Goal: Task Accomplishment & Management: Use online tool/utility

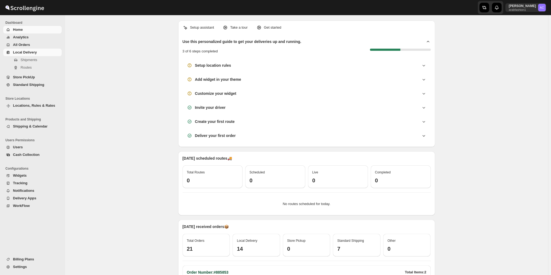
click at [42, 49] on link "Local Delivery" at bounding box center [32, 53] width 58 height 8
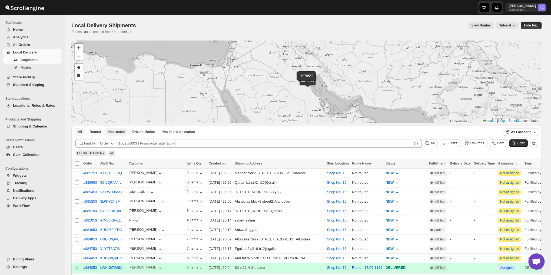
click at [120, 130] on span "Not routed" at bounding box center [116, 132] width 16 height 4
click at [78, 162] on input "Select all shipments" at bounding box center [77, 163] width 4 height 4
checkbox input "true"
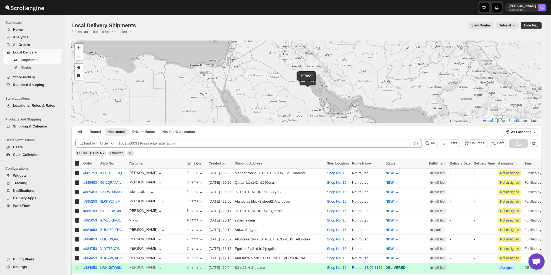
checkbox input "true"
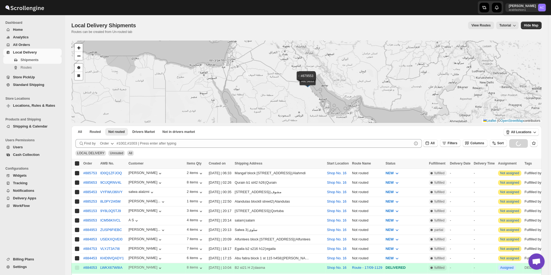
checkbox input "true"
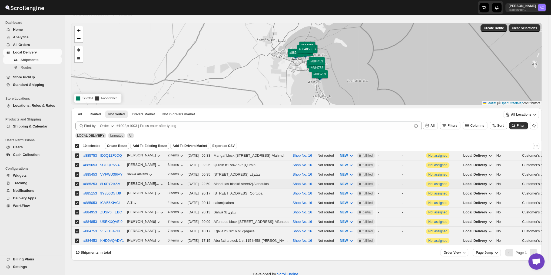
scroll to position [29, 0]
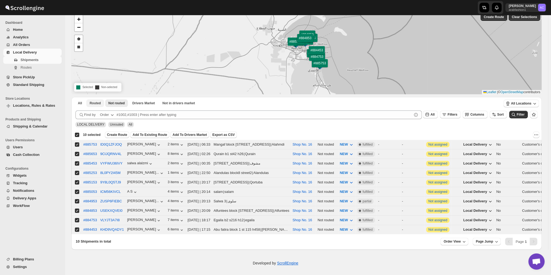
click at [91, 102] on span "Routed" at bounding box center [95, 103] width 11 height 4
checkbox input "false"
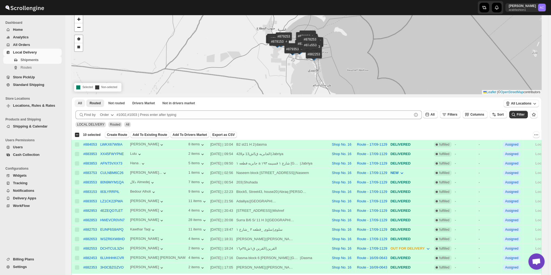
click at [77, 102] on button "All" at bounding box center [80, 104] width 11 height 8
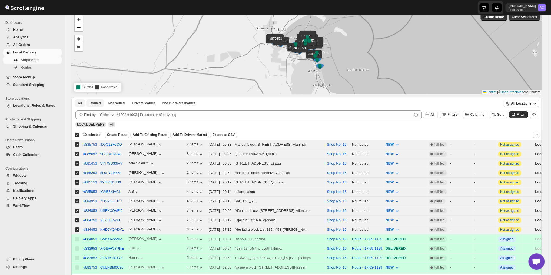
checkbox input "true"
click at [113, 103] on span "Not routed" at bounding box center [116, 103] width 16 height 4
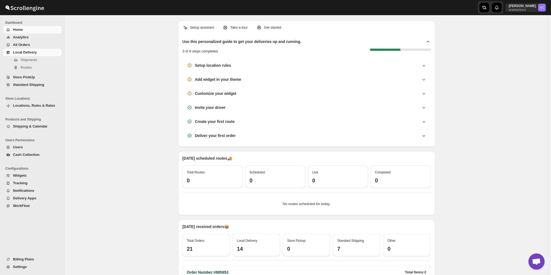
click at [41, 54] on span "Local Delivery" at bounding box center [37, 52] width 48 height 5
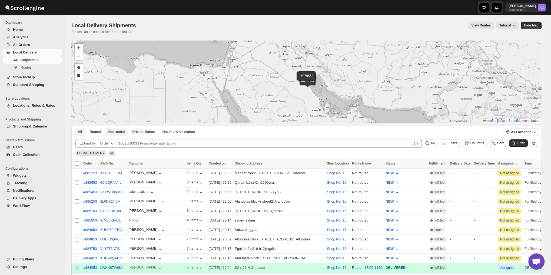
click at [116, 135] on button "Not routed" at bounding box center [116, 132] width 23 height 8
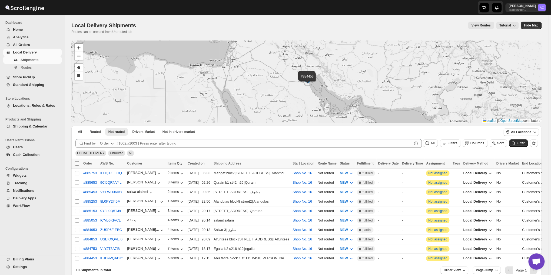
click at [76, 164] on input "Select all shipments" at bounding box center [77, 163] width 4 height 4
checkbox input "true"
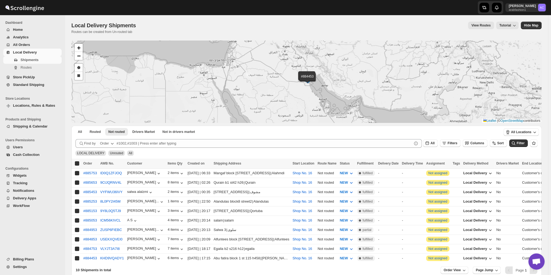
checkbox input "true"
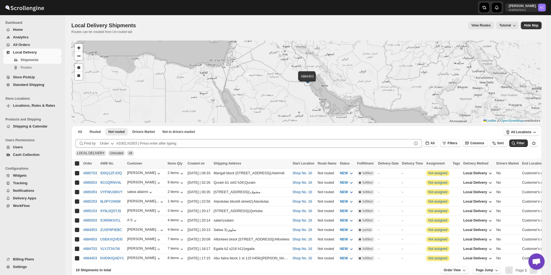
checkbox input "true"
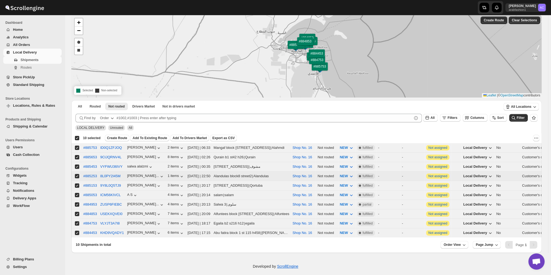
scroll to position [29, 0]
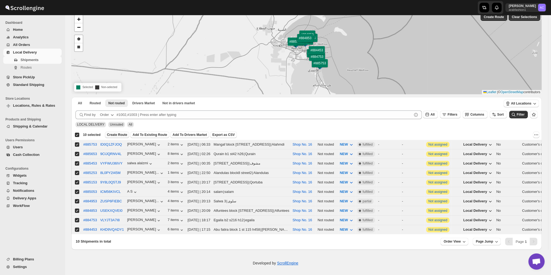
click at [117, 134] on span "Create Route" at bounding box center [117, 135] width 20 height 4
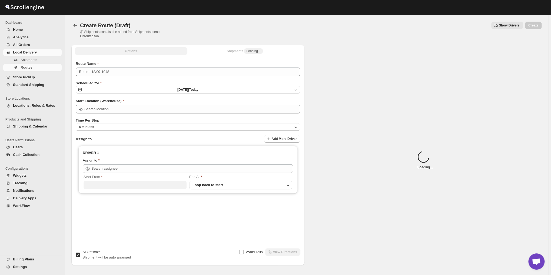
type input "Shop No. 16"
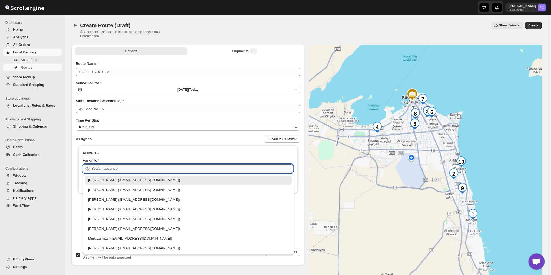
click at [164, 169] on input "text" at bounding box center [192, 168] width 202 height 9
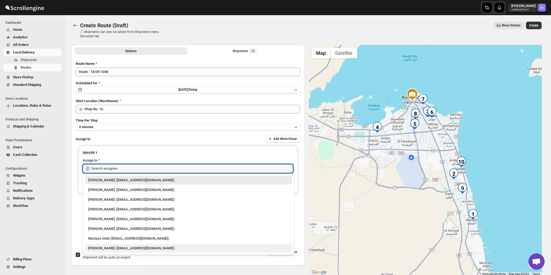
click at [138, 249] on div "Nagendra Reddy (fnsalonsecretary@gmail.com)" at bounding box center [188, 248] width 201 height 5
type input "Nagendra Reddy (fnsalonsecretary@gmail.com)"
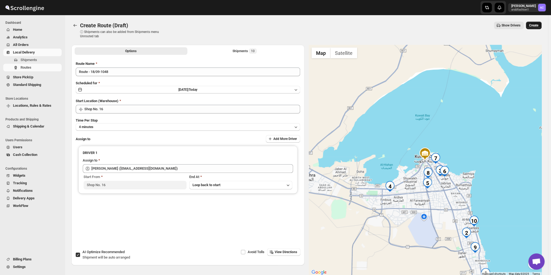
click at [538, 24] on span "Create" at bounding box center [533, 25] width 9 height 4
